Goal: Navigation & Orientation: Find specific page/section

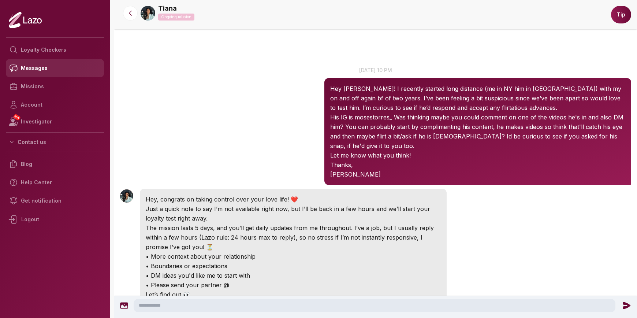
scroll to position [558, 0]
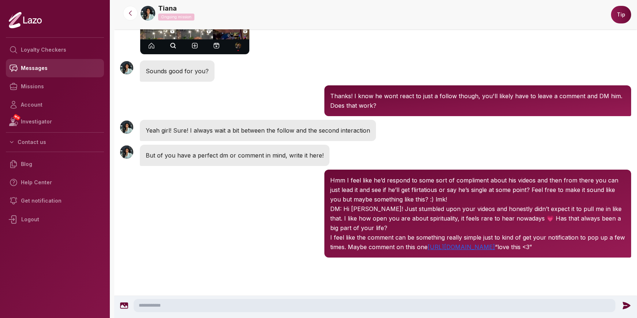
drag, startPoint x: 0, startPoint y: 0, endPoint x: 38, endPoint y: 66, distance: 76.0
click at [38, 66] on link "Messages" at bounding box center [55, 68] width 98 height 18
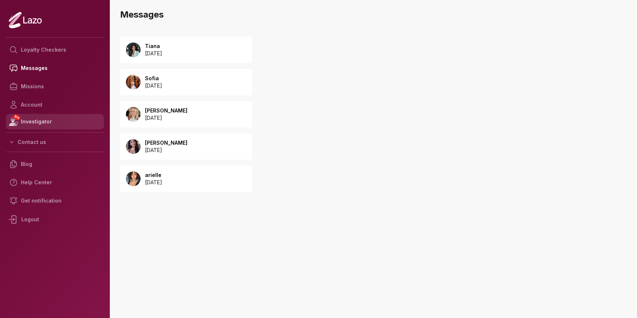
click at [43, 121] on link "NEW Investigator" at bounding box center [55, 121] width 98 height 15
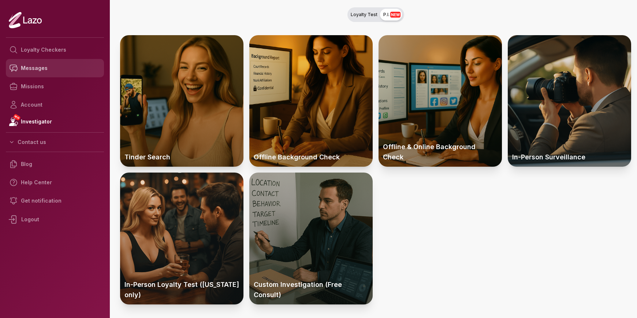
click at [41, 71] on link "Messages" at bounding box center [55, 68] width 98 height 18
